Goal: Navigation & Orientation: Find specific page/section

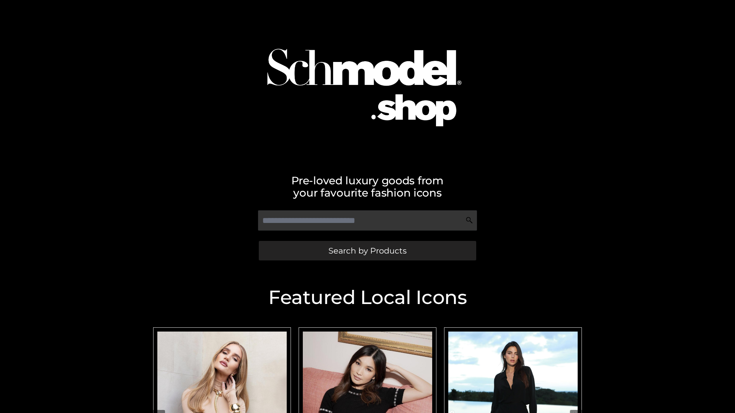
click at [367, 251] on span "Search by Products" at bounding box center [367, 251] width 78 height 8
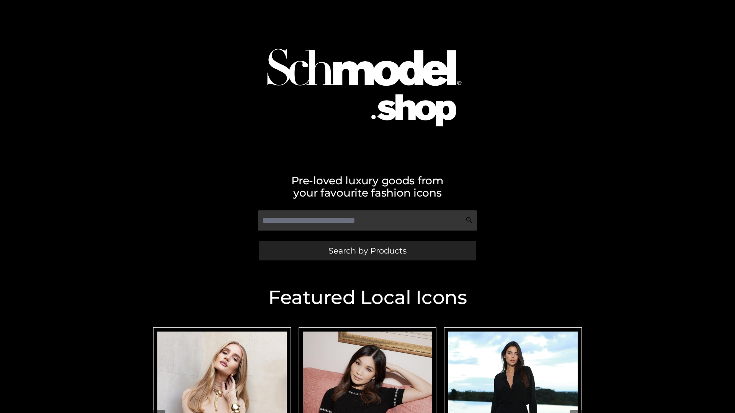
click at [367, 251] on span "Search by Products" at bounding box center [367, 251] width 78 height 8
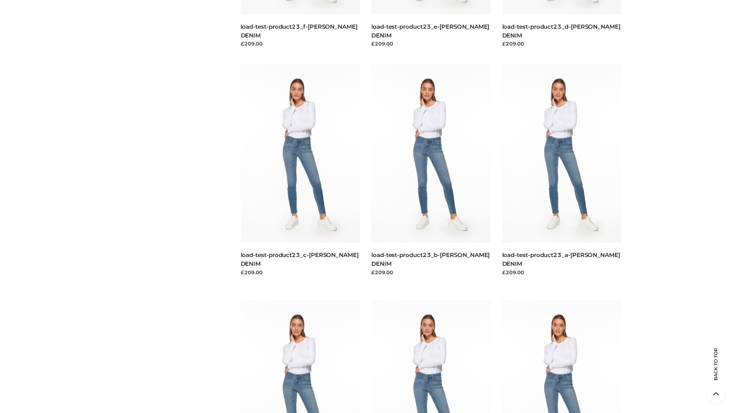
scroll to position [1593, 0]
